Goal: Information Seeking & Learning: Find specific fact

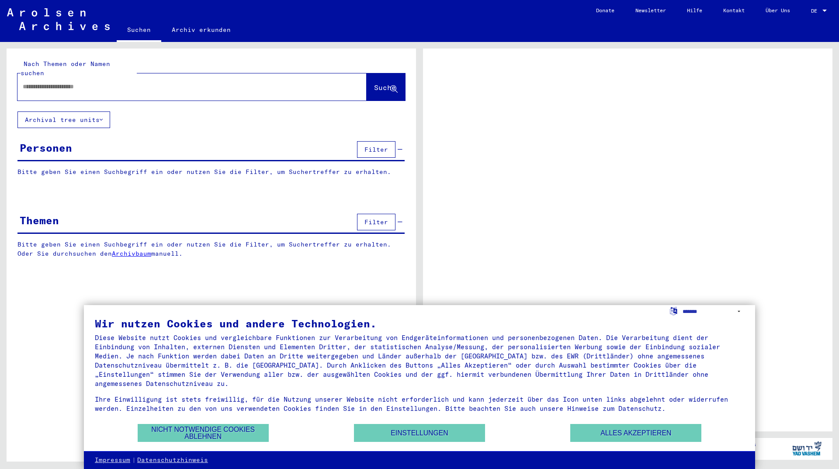
click at [135, 82] on input "text" at bounding box center [184, 86] width 323 height 9
type input "****"
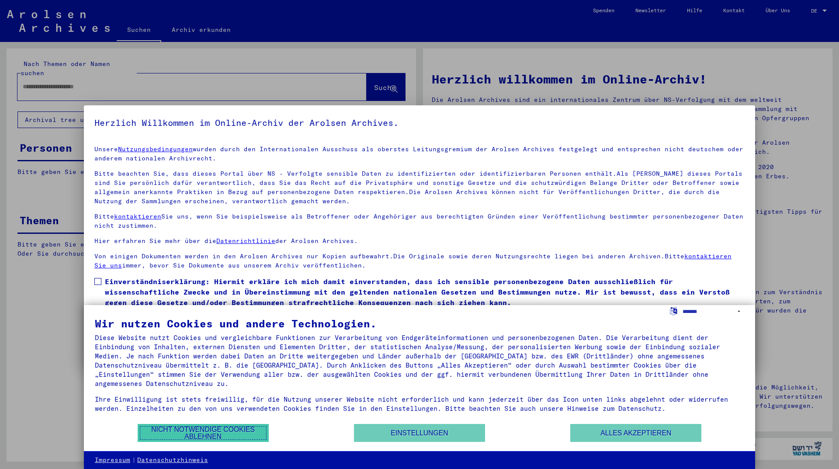
click at [216, 426] on button "Nicht notwendige Cookies ablehnen" at bounding box center [203, 433] width 131 height 18
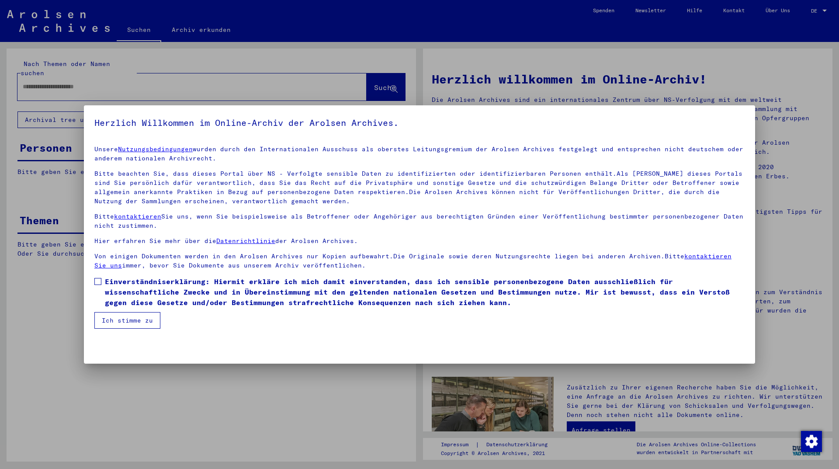
click at [139, 317] on button "Ich stimme zu" at bounding box center [127, 320] width 66 height 17
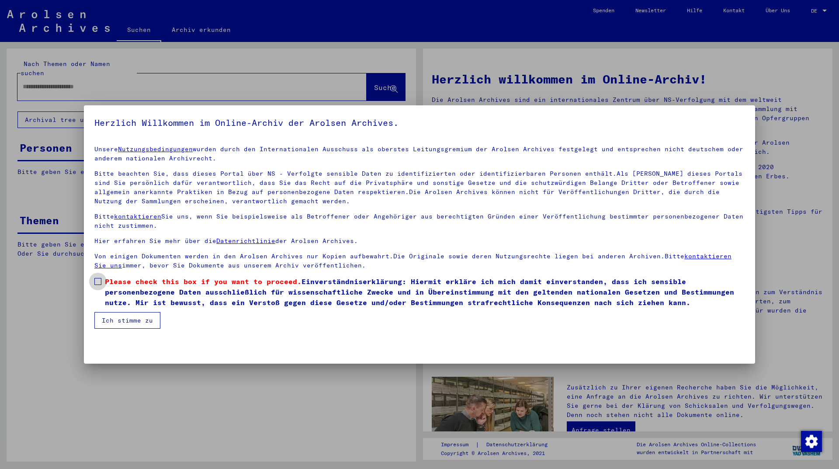
click at [99, 291] on label "Please check this box if you want to proceed. Einverständniserklärung: Hiermit …" at bounding box center [419, 291] width 650 height 31
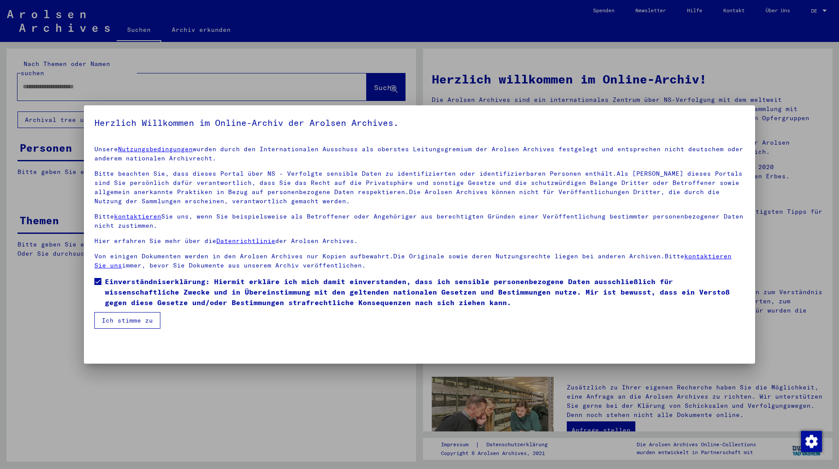
click at [124, 321] on button "Ich stimme zu" at bounding box center [127, 320] width 66 height 17
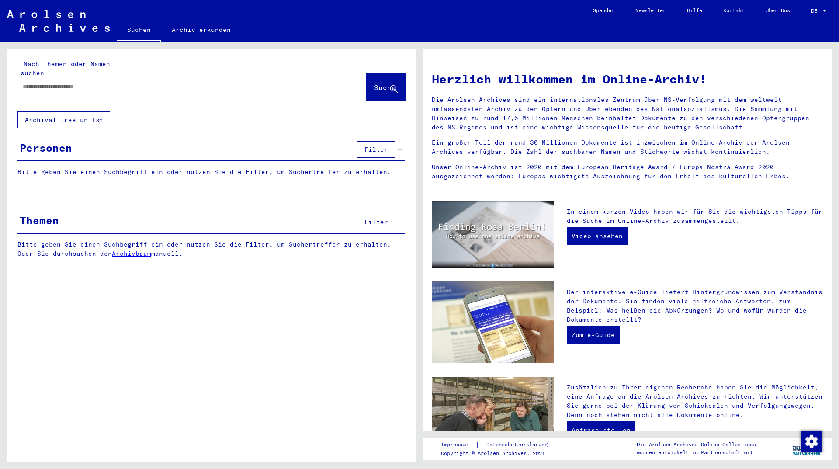
click at [110, 62] on mat-label "Nach Themen oder Namen suchen" at bounding box center [66, 68] width 90 height 17
click at [103, 82] on input "text" at bounding box center [182, 86] width 318 height 9
click at [90, 82] on input "text" at bounding box center [182, 86] width 318 height 9
click at [92, 82] on input "text" at bounding box center [182, 86] width 318 height 9
type input "*"
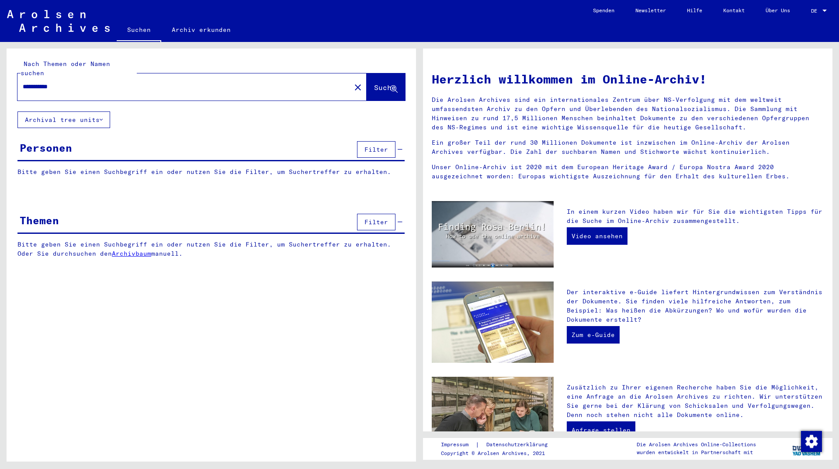
type input "**********"
click at [380, 73] on button "Suche" at bounding box center [386, 86] width 38 height 27
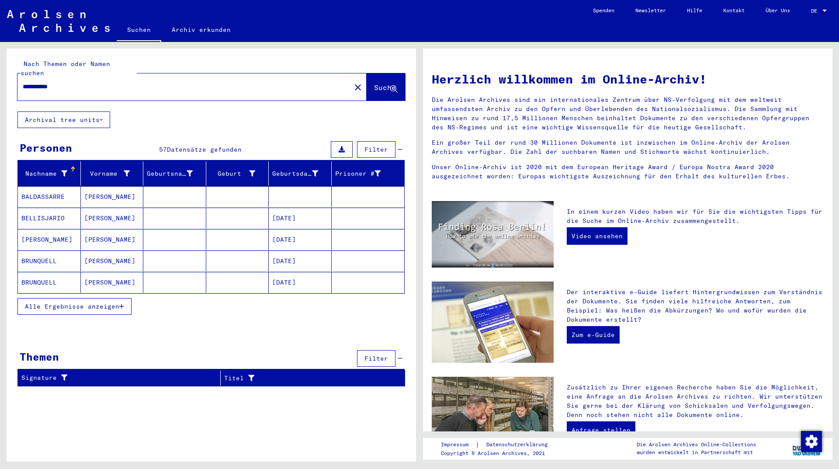
click at [110, 302] on span "Alle Ergebnisse anzeigen" at bounding box center [72, 306] width 94 height 8
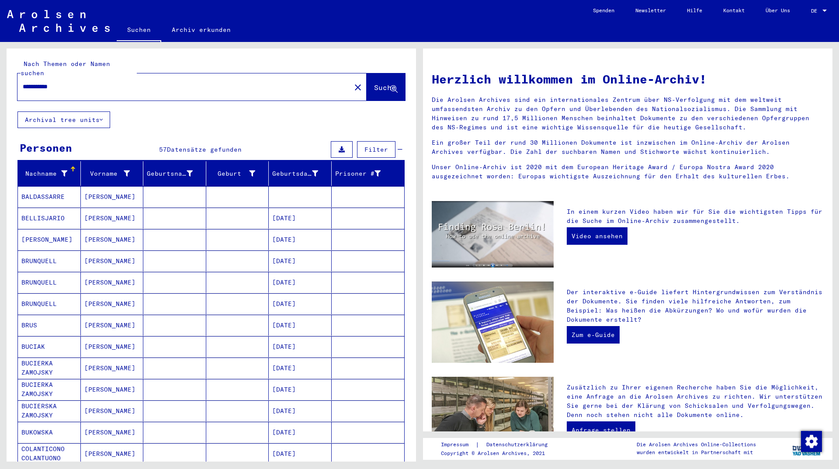
drag, startPoint x: 84, startPoint y: 78, endPoint x: 0, endPoint y: 77, distance: 84.3
click at [0, 77] on div "**********" at bounding box center [209, 251] width 419 height 419
type input "*****"
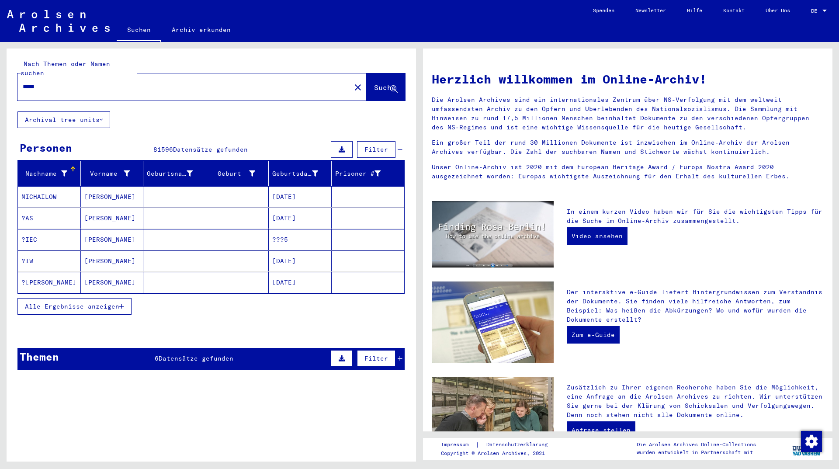
click at [398, 355] on icon at bounding box center [400, 358] width 5 height 6
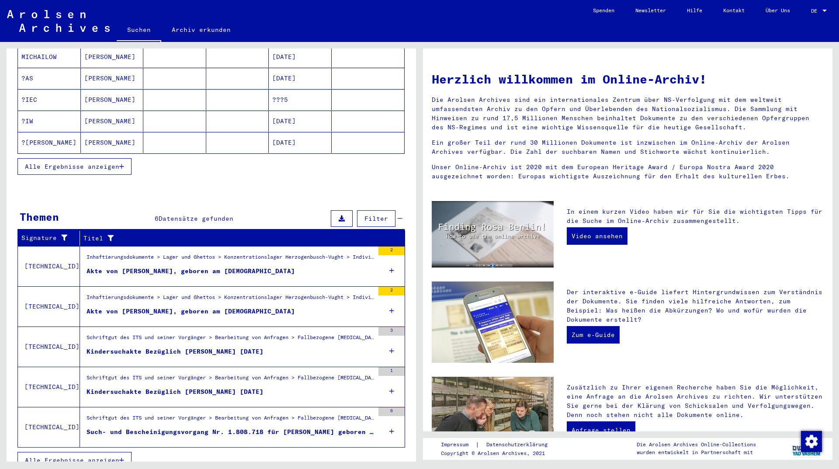
scroll to position [142, 0]
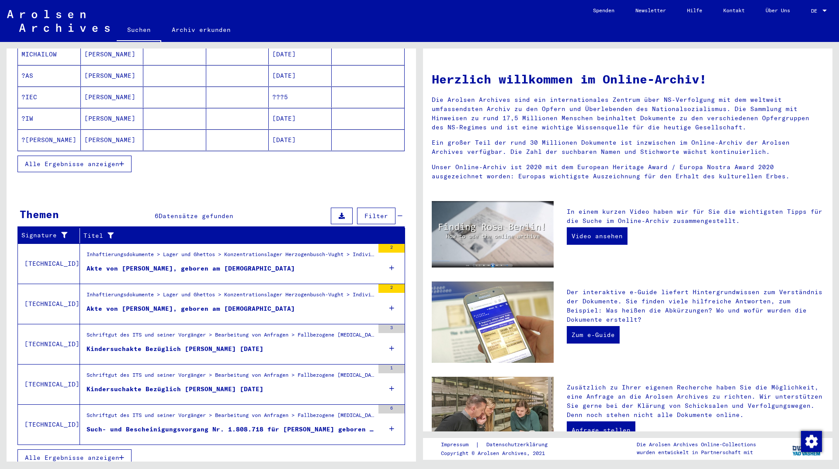
click at [389, 419] on icon at bounding box center [391, 428] width 5 height 31
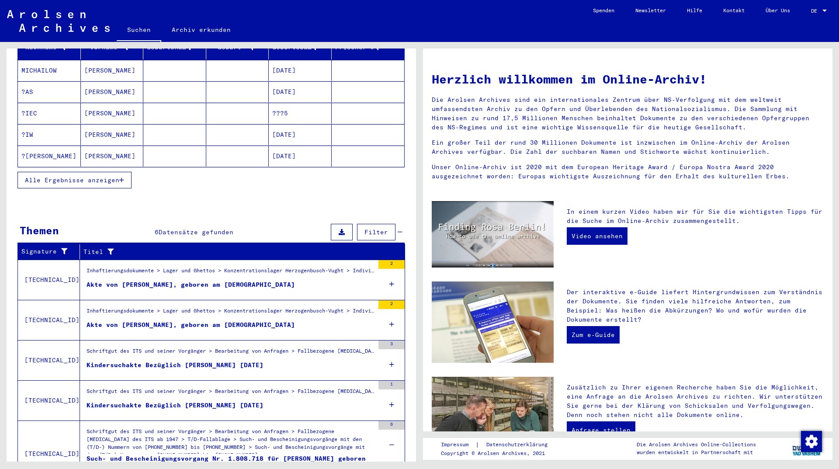
scroll to position [169, 0]
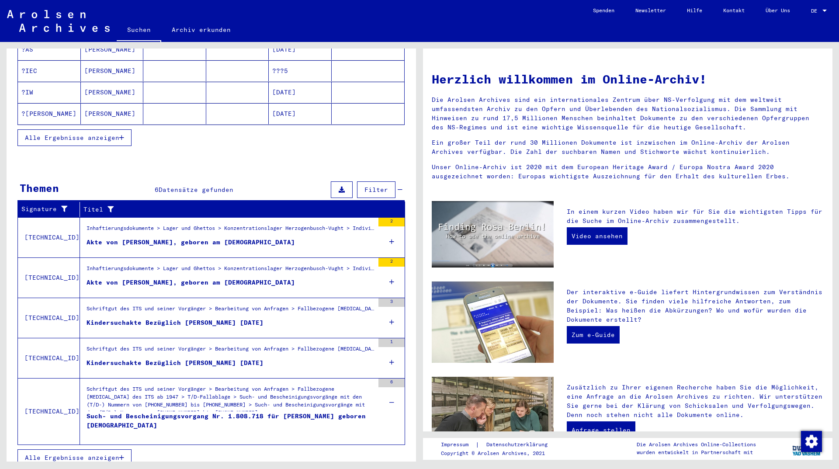
click at [389, 268] on icon at bounding box center [391, 281] width 5 height 31
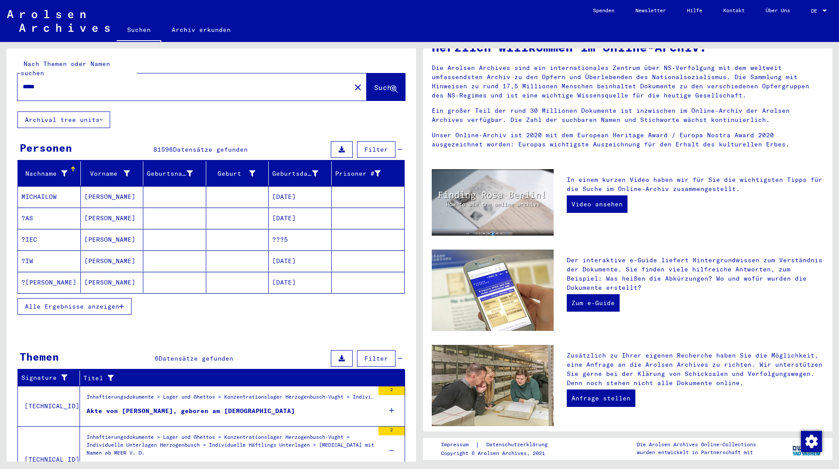
scroll to position [0, 0]
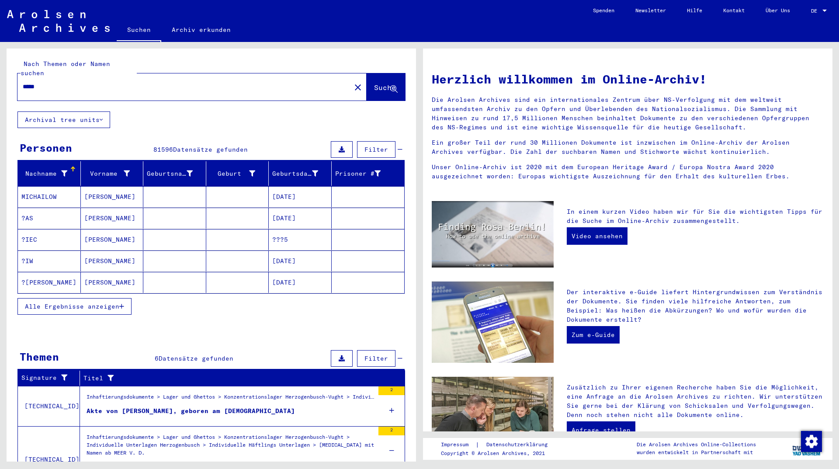
click at [139, 29] on link "Suchen" at bounding box center [139, 30] width 45 height 23
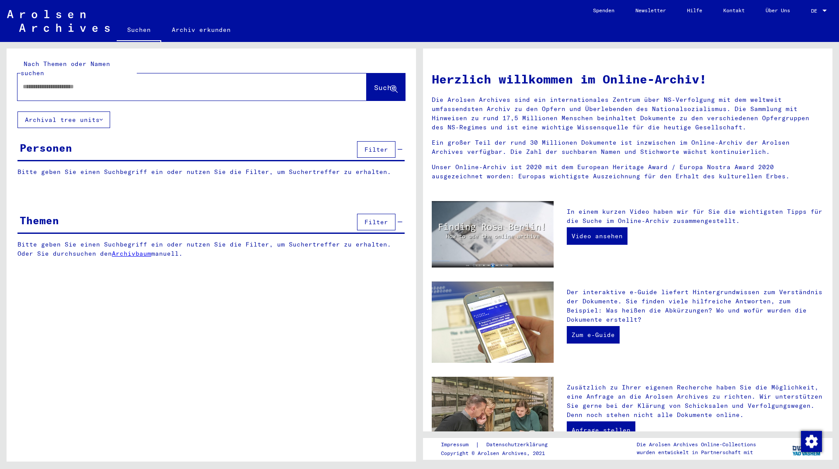
click at [77, 111] on button "Archival tree units" at bounding box center [63, 119] width 93 height 17
